Goal: Information Seeking & Learning: Learn about a topic

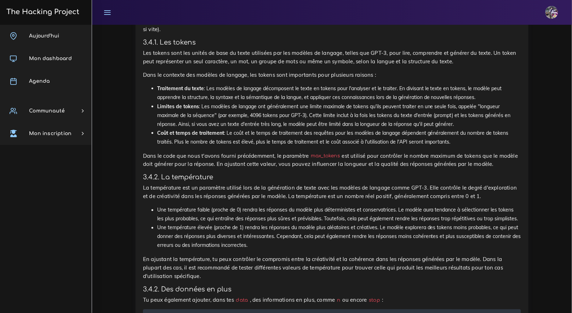
scroll to position [3719, 0]
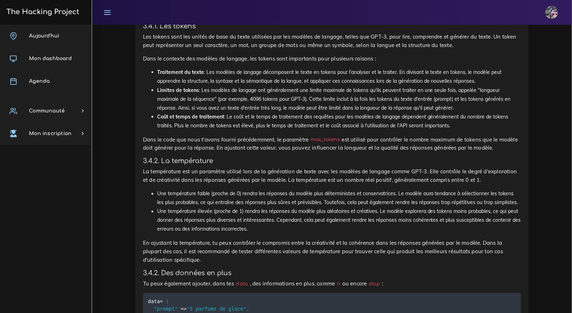
drag, startPoint x: 149, startPoint y: 234, endPoint x: 204, endPoint y: 239, distance: 54.3
copy code "require 'dotenv' Dotenv . load"
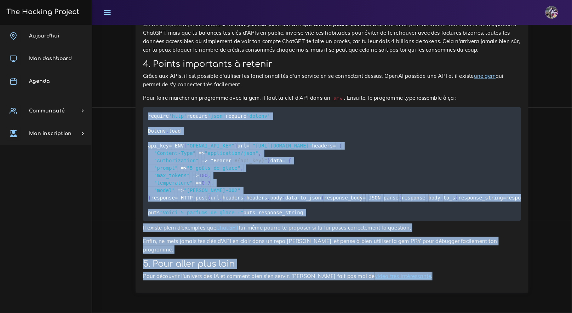
scroll to position [4889, 0]
drag, startPoint x: 149, startPoint y: 108, endPoint x: 222, endPoint y: 219, distance: 133.4
click at [222, 219] on pre "require 'http' require 'json' require 'dotenv' Dotenv . load api_key = ENV [ "O…" at bounding box center [332, 164] width 378 height 114
copy code "require 'http' require 'json' require 'dotenv' Dotenv . load api_key = ENV [ "O…"
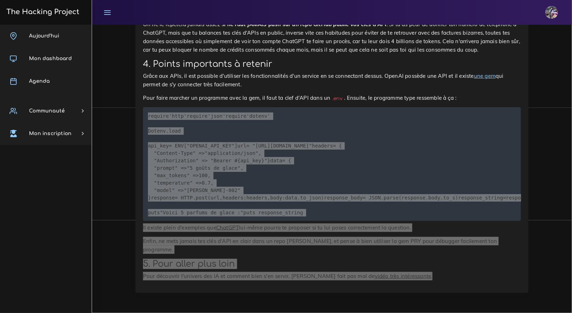
scroll to position [4829, 0]
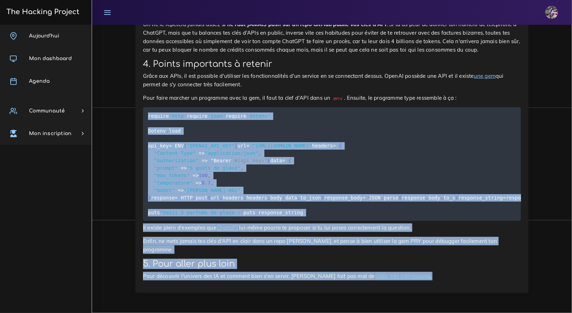
click at [184, 72] on p "Grâce aux APIs, il est possible d'utiliser les fonctionnalités d'un service en …" at bounding box center [332, 80] width 378 height 17
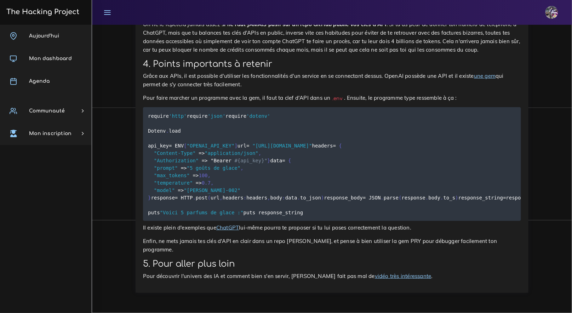
click at [217, 107] on pre "require 'http' require 'json' require 'dotenv' Dotenv . load api_key = ENV [ "O…" at bounding box center [332, 164] width 378 height 114
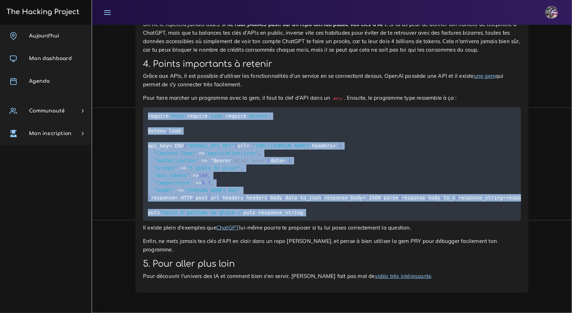
drag, startPoint x: 148, startPoint y: 85, endPoint x: 233, endPoint y: 279, distance: 212.2
click at [233, 221] on pre "require 'http' require 'json' require 'dotenv' Dotenv . load api_key = ENV [ "O…" at bounding box center [332, 164] width 378 height 114
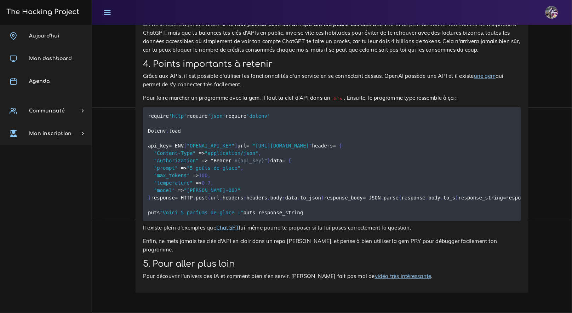
click at [174, 113] on span "'http'" at bounding box center [178, 116] width 18 height 6
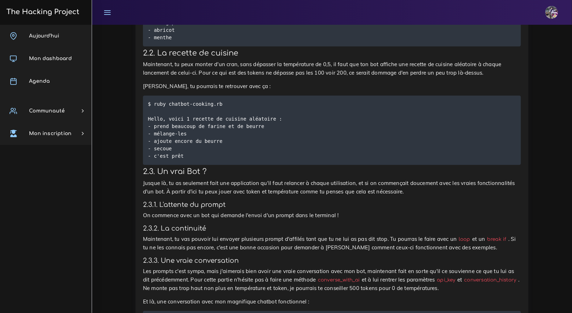
scroll to position [625, 0]
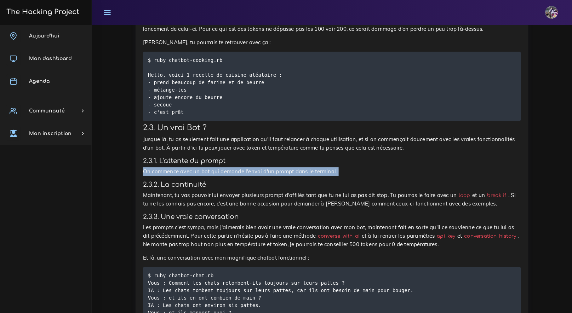
drag, startPoint x: 143, startPoint y: 172, endPoint x: 348, endPoint y: 174, distance: 204.3
click at [348, 174] on p "On commence avec un bot qui demande l'envoi d'un prompt dans le terminal !" at bounding box center [332, 171] width 378 height 8
copy p "On commence avec un bot qui demande l'envoi d'un prompt dans le terminal !"
click at [307, 200] on p "Maintenant, tu vas pouvoir lui envoyer plusieurs prompt d'affilés tant que tu n…" at bounding box center [332, 199] width 378 height 17
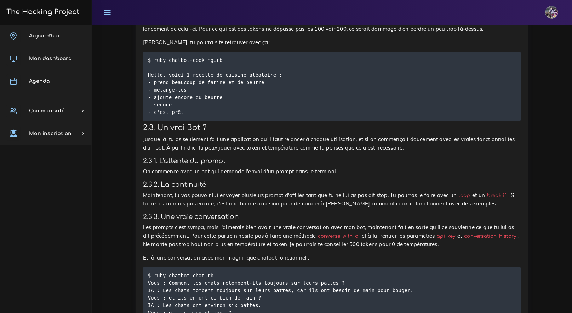
click at [274, 185] on h4 "2.3.2. La continuité" at bounding box center [332, 185] width 378 height 8
click at [145, 198] on p "Maintenant, tu vas pouvoir lui envoyer plusieurs prompt d'affilés tant que tu n…" at bounding box center [332, 199] width 378 height 17
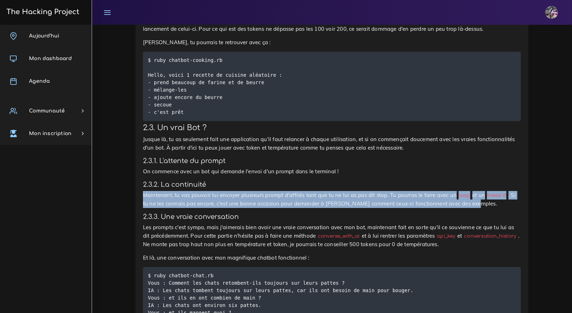
drag, startPoint x: 144, startPoint y: 197, endPoint x: 486, endPoint y: 202, distance: 342.4
click at [486, 202] on p "Maintenant, tu vas pouvoir lui envoyer plusieurs prompt d'affilés tant que tu n…" at bounding box center [332, 199] width 378 height 17
copy p "Maintenant, tu vas pouvoir lui envoyer plusieurs prompt d'affilés tant que tu n…"
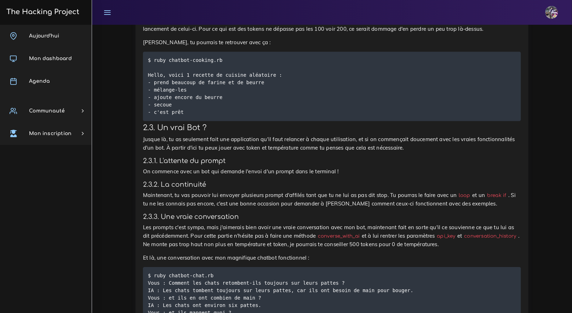
click at [310, 189] on h4 "2.3.2. La continuité" at bounding box center [332, 185] width 378 height 8
click at [224, 196] on p "Maintenant, tu vas pouvoir lui envoyer plusieurs prompt d'affilés tant que tu n…" at bounding box center [332, 199] width 378 height 17
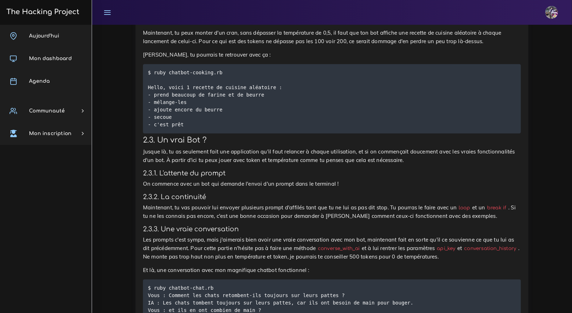
scroll to position [607, 0]
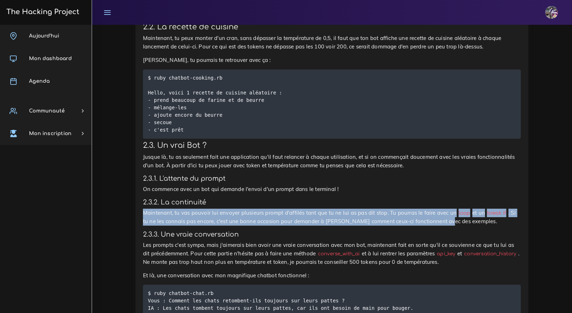
drag, startPoint x: 143, startPoint y: 215, endPoint x: 449, endPoint y: 225, distance: 306.1
click at [450, 226] on p "Maintenant, tu vas pouvoir lui envoyer plusieurs prompt d'affilés tant que tu n…" at bounding box center [332, 217] width 378 height 17
drag, startPoint x: 477, startPoint y: 224, endPoint x: 141, endPoint y: 216, distance: 336.4
click at [141, 216] on div "Chatbot OpenAI Depuis toujours, tu te demandes comment faire des bots chatgpt q…" at bounding box center [332, 258] width 393 height 1090
copy p "Maintenant, tu vas pouvoir lui envoyer plusieurs prompt d'affilés tant que tu n…"
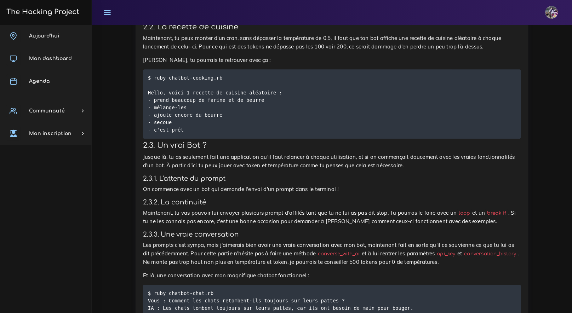
click at [244, 250] on p "Les prompts c'est sympa, mais j'aimerais bien avoir une vraie conversation avec…" at bounding box center [332, 253] width 378 height 25
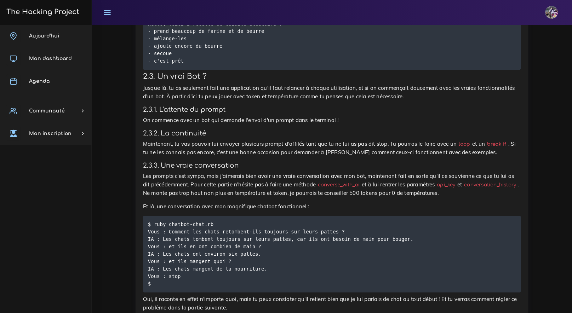
scroll to position [686, 0]
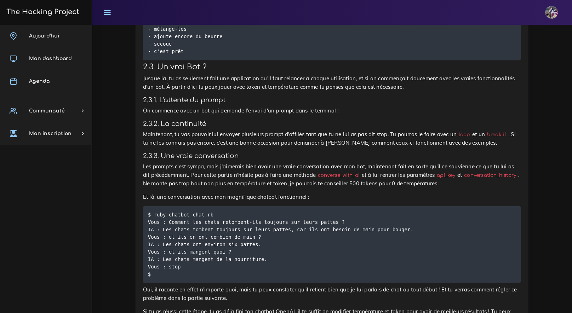
click at [238, 117] on div "Chatbot OpenAI Depuis toujours, tu te demandes comment faire des bots chatgpt q…" at bounding box center [332, 177] width 378 height 1070
click at [281, 113] on p "On commence avec un bot qui demande l'envoi d'un prompt dans le terminal !" at bounding box center [332, 111] width 378 height 8
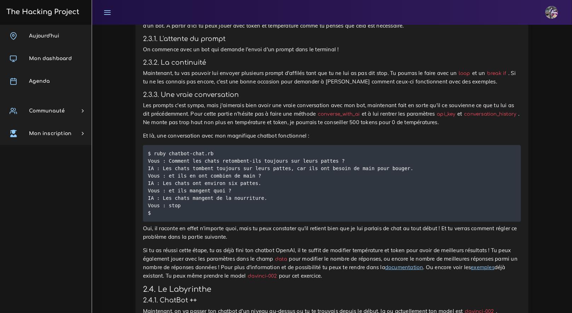
scroll to position [748, 0]
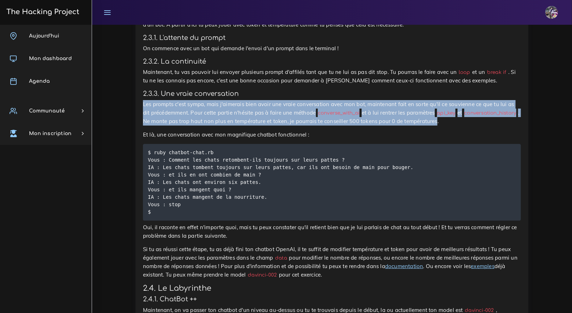
drag, startPoint x: 143, startPoint y: 103, endPoint x: 498, endPoint y: 122, distance: 355.6
click at [498, 122] on div "Chatbot OpenAI Depuis toujours, tu te demandes comment faire des bots chatgpt q…" at bounding box center [332, 117] width 393 height 1090
click at [232, 120] on p "Les prompts c'est sympa, mais j'aimerais bien avoir une vraie conversation avec…" at bounding box center [332, 112] width 378 height 25
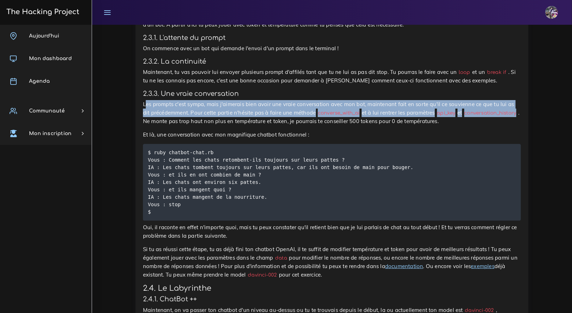
drag, startPoint x: 145, startPoint y: 104, endPoint x: 198, endPoint y: 126, distance: 57.3
click at [198, 126] on p "Les prompts c'est sympa, mais j'aimerais bien avoir une vraie conversation avec…" at bounding box center [332, 112] width 378 height 25
copy p "es prompts c'est sympa, mais j'aimerais bien avoir une vraie conversation avec …"
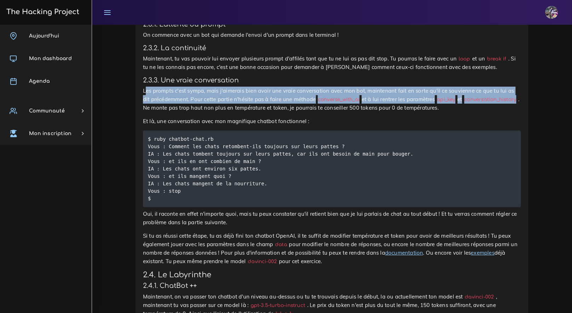
scroll to position [752, 0]
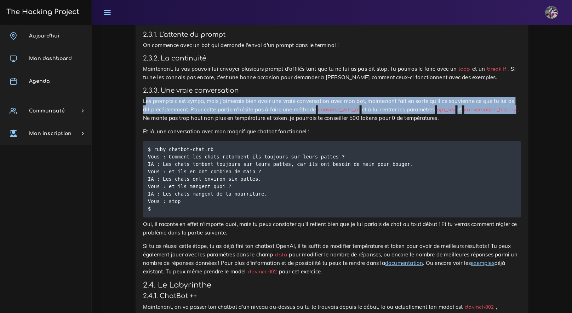
click at [462, 114] on code "conversation_history" at bounding box center [490, 109] width 56 height 7
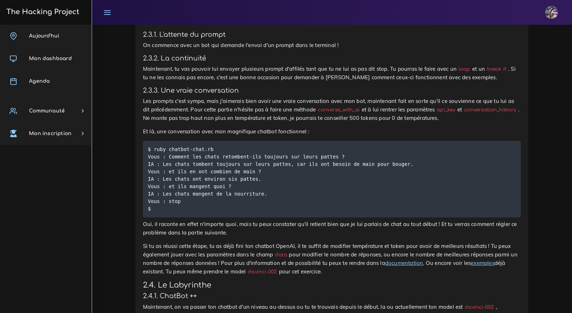
click at [157, 112] on p "Les prompts c'est sympa, mais j'aimerais bien avoir une vraie conversation avec…" at bounding box center [332, 109] width 378 height 25
click at [244, 115] on p "Les prompts c'est sympa, mais j'aimerais bien avoir une vraie conversation avec…" at bounding box center [332, 109] width 378 height 25
click at [221, 118] on p "Les prompts c'est sympa, mais j'aimerais bien avoir une vraie conversation avec…" at bounding box center [332, 109] width 378 height 25
drag, startPoint x: 221, startPoint y: 118, endPoint x: 240, endPoint y: 116, distance: 19.5
click at [240, 116] on p "Les prompts c'est sympa, mais j'aimerais bien avoir une vraie conversation avec…" at bounding box center [332, 109] width 378 height 25
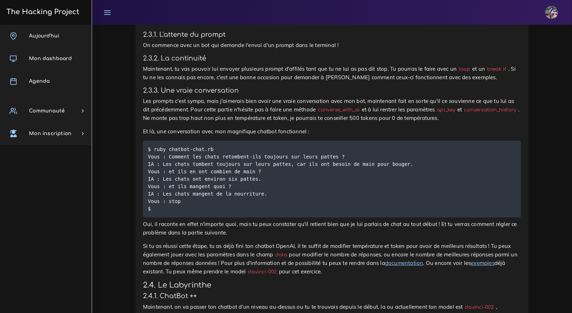
click at [205, 111] on p "Les prompts c'est sympa, mais j'aimerais bien avoir une vraie conversation avec…" at bounding box center [332, 109] width 378 height 25
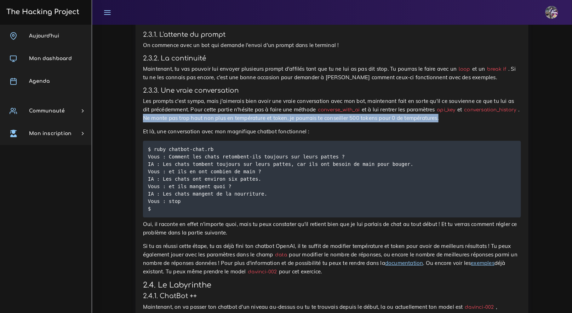
drag, startPoint x: 206, startPoint y: 120, endPoint x: 507, endPoint y: 123, distance: 301.3
click at [507, 122] on p "Les prompts c'est sympa, mais j'aimerais bien avoir une vraie conversation avec…" at bounding box center [332, 109] width 378 height 25
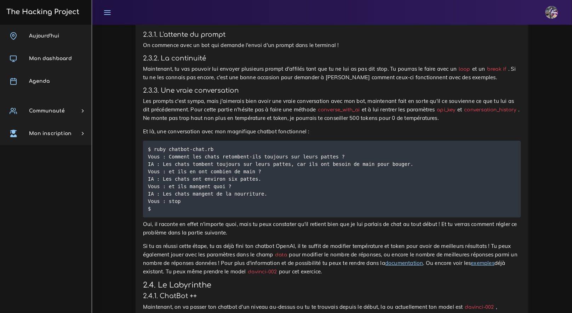
click at [292, 121] on p "Les prompts c'est sympa, mais j'aimerais bien avoir une vraie conversation avec…" at bounding box center [332, 109] width 378 height 25
drag, startPoint x: 144, startPoint y: 98, endPoint x: 254, endPoint y: 98, distance: 109.7
click at [254, 98] on p "Les prompts c'est sympa, mais j'aimerais bien avoir une vraie conversation avec…" at bounding box center [332, 109] width 378 height 25
click at [248, 104] on p "Les prompts c'est sympa, mais j'aimerais bien avoir une vraie conversation avec…" at bounding box center [332, 109] width 378 height 25
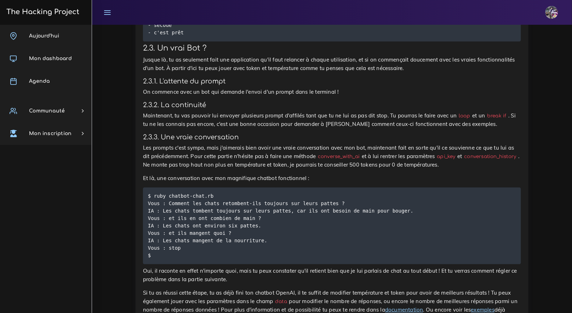
scroll to position [713, 0]
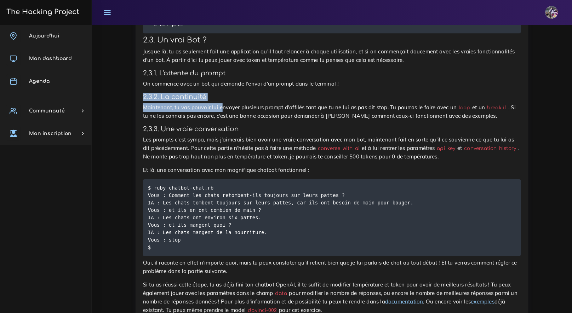
drag, startPoint x: 143, startPoint y: 92, endPoint x: 221, endPoint y: 111, distance: 80.8
click at [222, 111] on div "Chatbot OpenAI Depuis toujours, tu te demandes comment faire des bots chatgpt q…" at bounding box center [332, 153] width 393 height 1090
click at [182, 135] on div "Chatbot OpenAI Depuis toujours, tu te demandes comment faire des bots chatgpt q…" at bounding box center [332, 150] width 378 height 1070
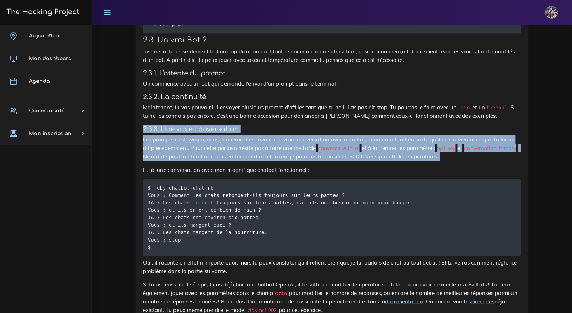
drag, startPoint x: 140, startPoint y: 128, endPoint x: 265, endPoint y: 165, distance: 130.4
click at [265, 165] on div "Chatbot OpenAI Depuis toujours, tu te demandes comment faire des bots chatgpt q…" at bounding box center [332, 153] width 393 height 1090
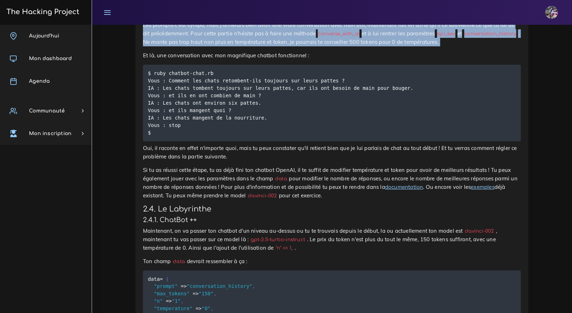
scroll to position [844, 0]
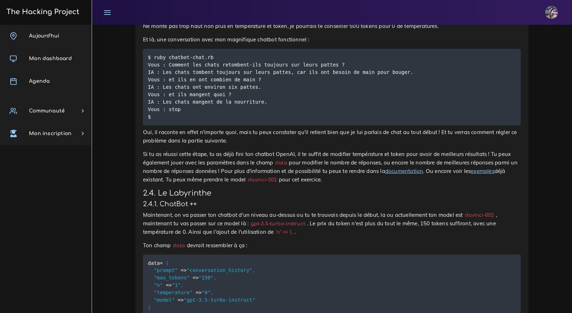
click at [188, 212] on p "Maintenant, on va passer ton chatbot d'un niveau au-dessus ou tu te trouvais de…" at bounding box center [332, 223] width 378 height 25
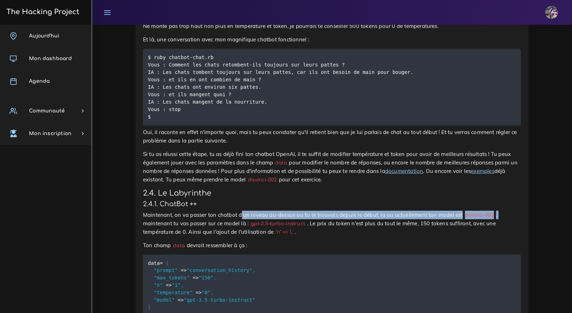
drag, startPoint x: 144, startPoint y: 221, endPoint x: 242, endPoint y: 216, distance: 98.2
click at [242, 216] on p "Maintenant, on va passer ton chatbot d'un niveau au-dessus ou tu te trouvais de…" at bounding box center [332, 223] width 378 height 25
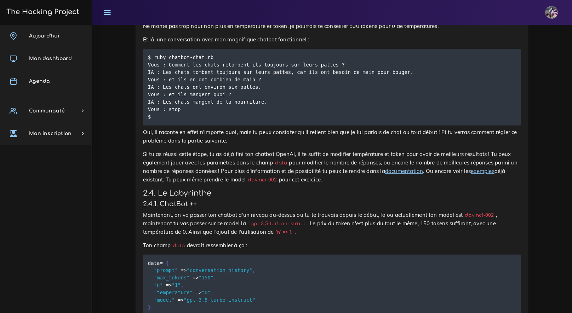
click at [474, 229] on p "Maintenant, on va passer ton chatbot d'un niveau au-dessus ou tu te trouvais de…" at bounding box center [332, 223] width 378 height 25
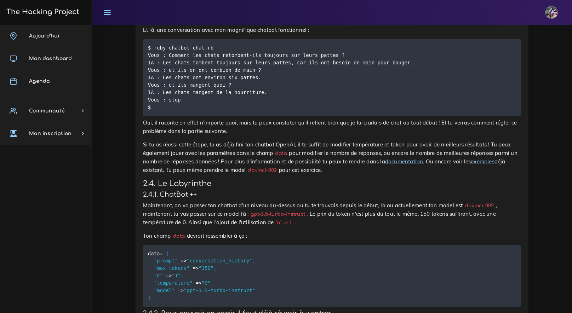
scroll to position [965, 0]
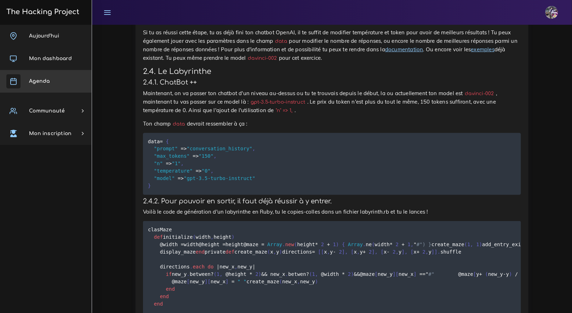
click at [61, 76] on link "Agenda" at bounding box center [46, 81] width 92 height 23
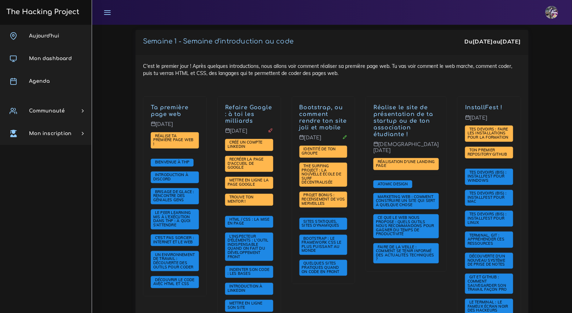
scroll to position [165, 0]
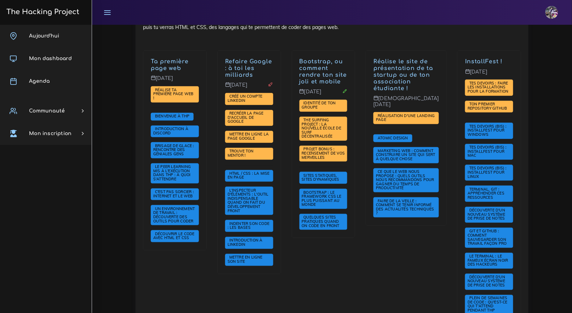
drag, startPoint x: 141, startPoint y: 48, endPoint x: 370, endPoint y: 255, distance: 308.8
click at [370, 255] on div "C'est le premier jour ! Après quelques introductions, nous allons voir comment …" at bounding box center [332, 174] width 393 height 331
click at [361, 255] on div "Bootstrap, ou comment rendre ton site joli et mobile Mercredi 3 sept. Identité …" at bounding box center [323, 192] width 74 height 282
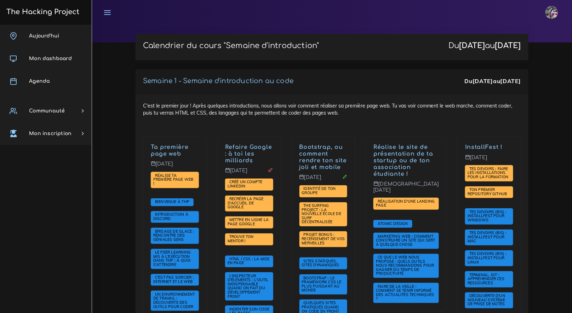
scroll to position [0, 0]
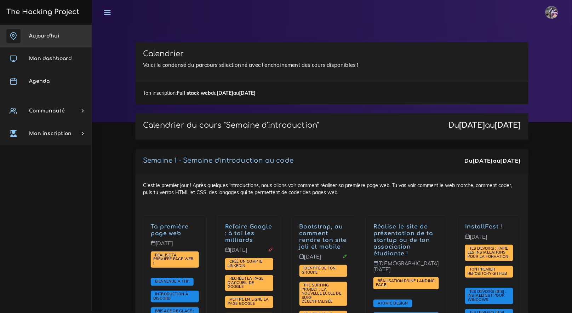
click at [63, 42] on link "Aujourd'hui" at bounding box center [46, 36] width 92 height 23
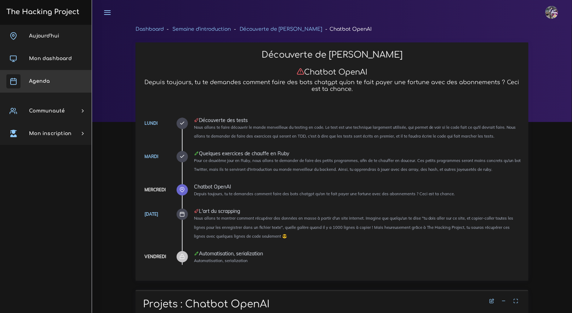
click at [78, 78] on link "Agenda" at bounding box center [46, 81] width 92 height 23
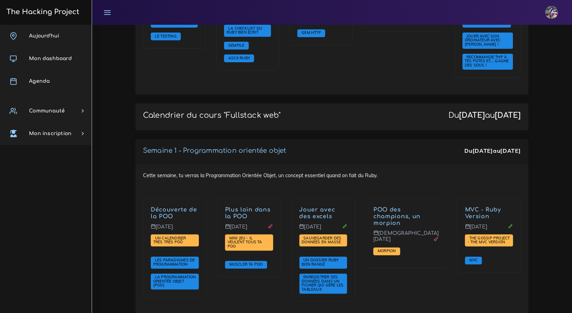
scroll to position [868, 0]
